Goal: Information Seeking & Learning: Check status

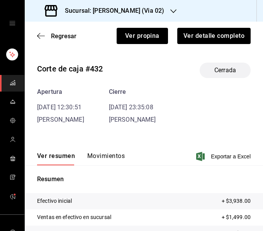
click at [162, 10] on h3 "Sucursal: [PERSON_NAME] (Via 02)" at bounding box center [112, 10] width 106 height 9
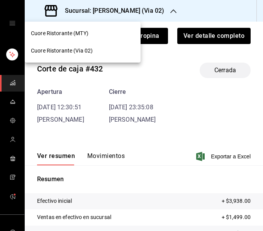
click at [107, 32] on div "Cuore Ristorante (MTY)" at bounding box center [83, 33] width 104 height 8
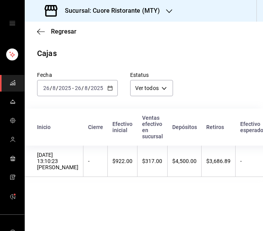
click at [109, 88] on icon "button" at bounding box center [109, 87] width 5 height 5
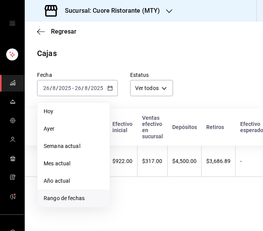
click at [77, 199] on span "Rango de fechas" at bounding box center [74, 198] width 60 height 8
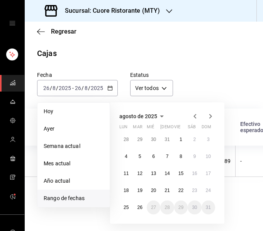
click at [32, 32] on div "Regresar" at bounding box center [144, 32] width 239 height 20
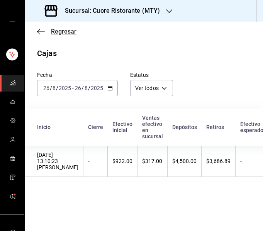
click at [41, 31] on icon "button" at bounding box center [41, 31] width 8 height 7
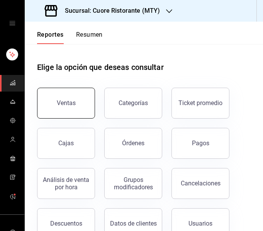
click at [80, 107] on button "Ventas" at bounding box center [66, 103] width 58 height 31
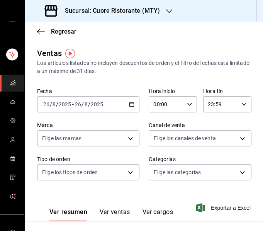
click at [125, 106] on div "[DATE] [DATE] - [DATE] [DATE]" at bounding box center [88, 104] width 102 height 16
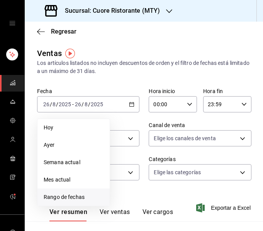
click at [83, 198] on span "Rango de fechas" at bounding box center [74, 197] width 60 height 8
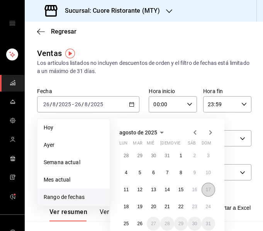
click at [211, 189] on button "17" at bounding box center [209, 190] width 14 height 14
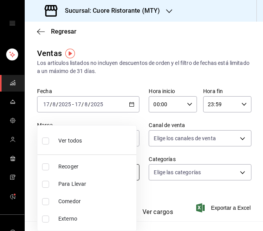
click at [117, 165] on body "Sucursal: Cuore Ristorante (MTY) Regresar Ventas Los artículos listados no incl…" at bounding box center [131, 115] width 263 height 231
click at [80, 200] on span "Comedor" at bounding box center [95, 202] width 75 height 8
type input "de6ffb1b-3f74-40a6-8be4-175525c971ed"
checkbox input "true"
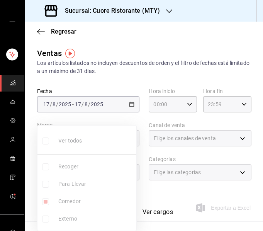
click at [113, 63] on div at bounding box center [131, 115] width 263 height 231
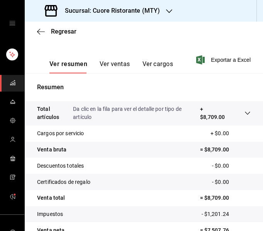
scroll to position [189, 0]
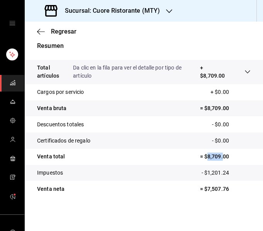
drag, startPoint x: 202, startPoint y: 155, endPoint x: 218, endPoint y: 153, distance: 16.0
click at [218, 153] on p "= $8,709.00" at bounding box center [225, 157] width 51 height 8
copy p "8,709."
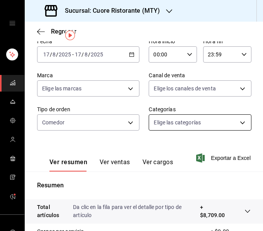
scroll to position [0, 0]
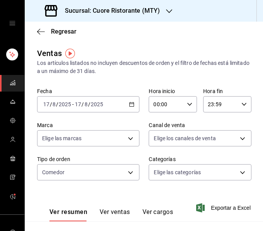
click at [131, 110] on div "[DATE] [DATE] - [DATE] [DATE]" at bounding box center [88, 104] width 102 height 16
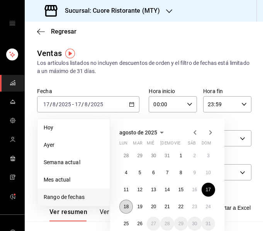
click at [127, 207] on abbr "18" at bounding box center [126, 206] width 5 height 5
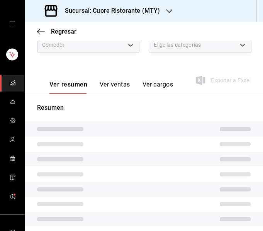
scroll to position [187, 0]
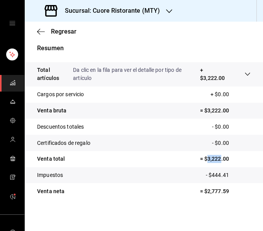
drag, startPoint x: 203, startPoint y: 159, endPoint x: 215, endPoint y: 159, distance: 12.8
click at [215, 159] on p "= $3,222.00" at bounding box center [225, 159] width 51 height 8
copy p "3,222"
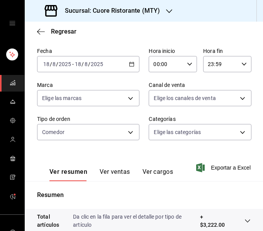
scroll to position [0, 0]
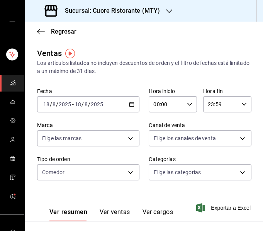
click at [129, 106] on icon "button" at bounding box center [131, 104] width 5 height 5
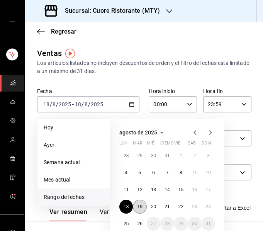
click at [141, 206] on abbr "19" at bounding box center [139, 206] width 5 height 5
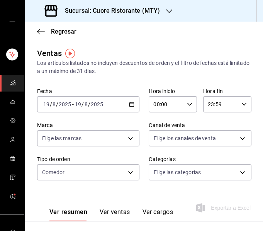
click at [130, 105] on icon "button" at bounding box center [131, 104] width 5 height 5
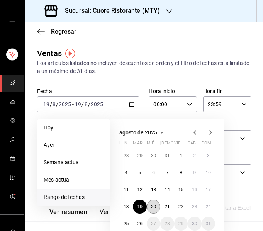
click at [154, 204] on button "20" at bounding box center [154, 207] width 14 height 14
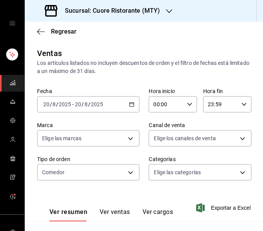
scroll to position [189, 0]
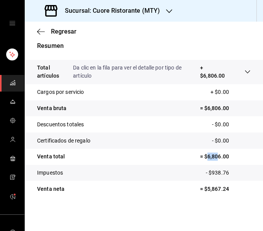
drag, startPoint x: 203, startPoint y: 157, endPoint x: 214, endPoint y: 158, distance: 11.3
click at [214, 158] on p "= $6,806.00" at bounding box center [225, 157] width 51 height 8
copy p "6,806"
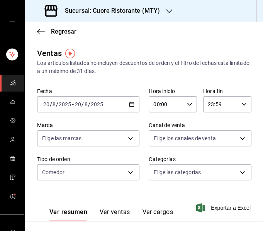
click at [126, 102] on div "[DATE] [DATE] - [DATE] [DATE]" at bounding box center [88, 104] width 102 height 16
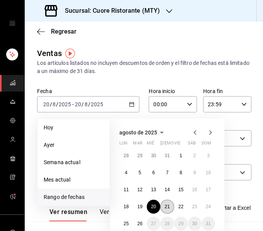
click at [165, 205] on abbr "21" at bounding box center [167, 206] width 5 height 5
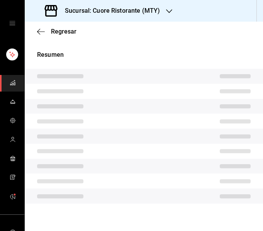
scroll to position [187, 0]
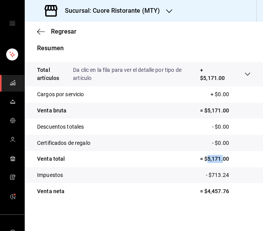
drag, startPoint x: 202, startPoint y: 160, endPoint x: 218, endPoint y: 160, distance: 15.5
click at [218, 160] on p "= $5,171.00" at bounding box center [225, 159] width 51 height 8
copy p "5,171."
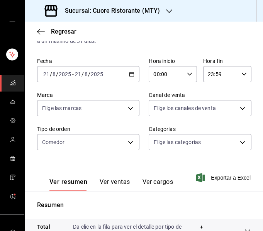
scroll to position [0, 0]
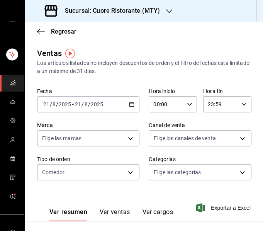
click at [124, 105] on div "[DATE] [DATE] - [DATE] [DATE]" at bounding box center [88, 104] width 102 height 16
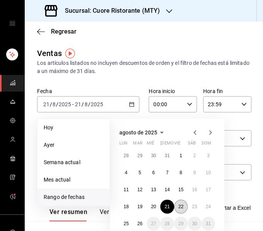
click at [185, 211] on button "22" at bounding box center [181, 207] width 14 height 14
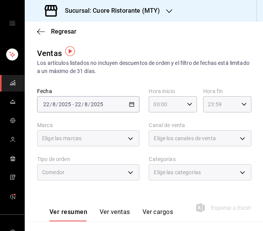
scroll to position [187, 0]
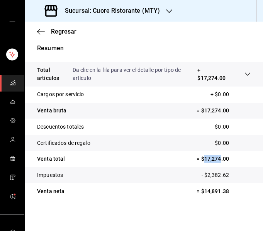
drag, startPoint x: 198, startPoint y: 160, endPoint x: 215, endPoint y: 160, distance: 17.0
click at [215, 160] on p "= $17,274.00" at bounding box center [224, 159] width 54 height 8
copy p "17,274"
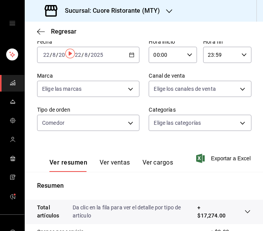
scroll to position [0, 0]
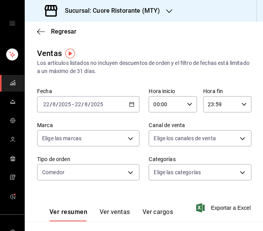
click at [130, 107] on div "[DATE] [DATE] - [DATE] [DATE]" at bounding box center [88, 104] width 102 height 16
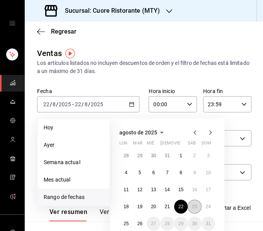
click at [194, 208] on abbr "23" at bounding box center [194, 206] width 5 height 5
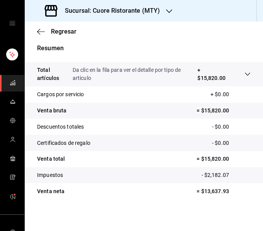
scroll to position [189, 0]
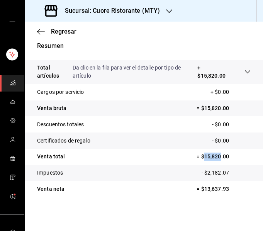
drag, startPoint x: 199, startPoint y: 157, endPoint x: 214, endPoint y: 157, distance: 15.5
click at [214, 157] on p "= $15,820.00" at bounding box center [224, 157] width 54 height 8
copy p "15,820"
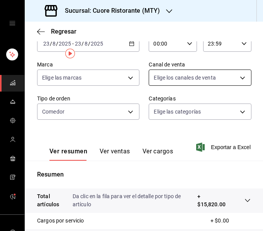
scroll to position [0, 0]
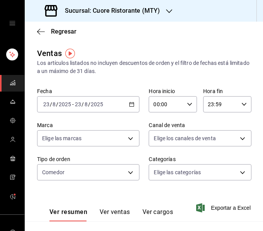
click at [131, 102] on icon "button" at bounding box center [131, 104] width 5 height 5
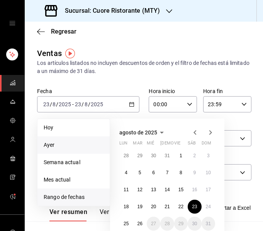
click at [68, 144] on span "Ayer" at bounding box center [74, 145] width 60 height 8
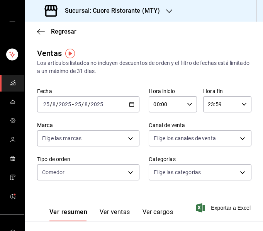
click at [133, 109] on div "[DATE] [DATE] - [DATE] [DATE]" at bounding box center [88, 104] width 102 height 16
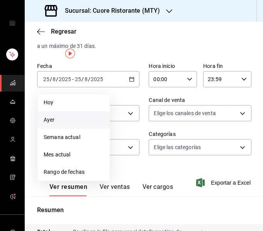
scroll to position [39, 0]
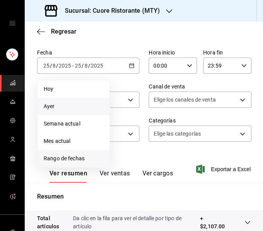
click at [92, 161] on span "Rango de fechas" at bounding box center [74, 159] width 60 height 8
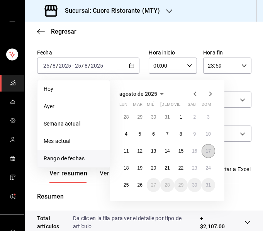
click at [207, 148] on button "17" at bounding box center [209, 151] width 14 height 14
click at [199, 166] on button "23" at bounding box center [195, 168] width 14 height 14
